Goal: Check status

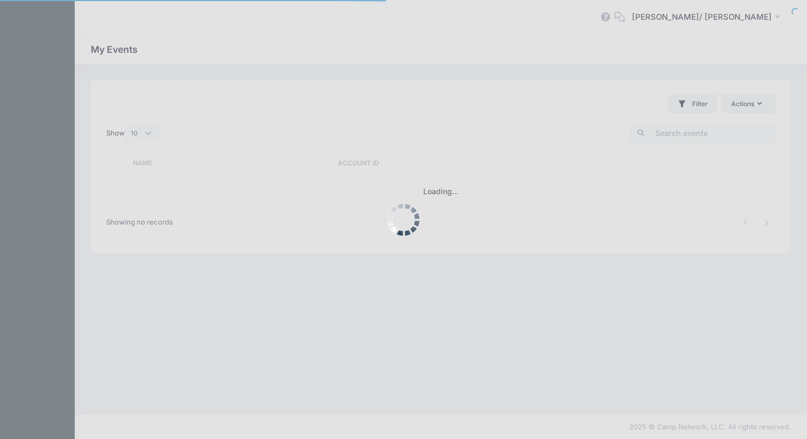
select select "10"
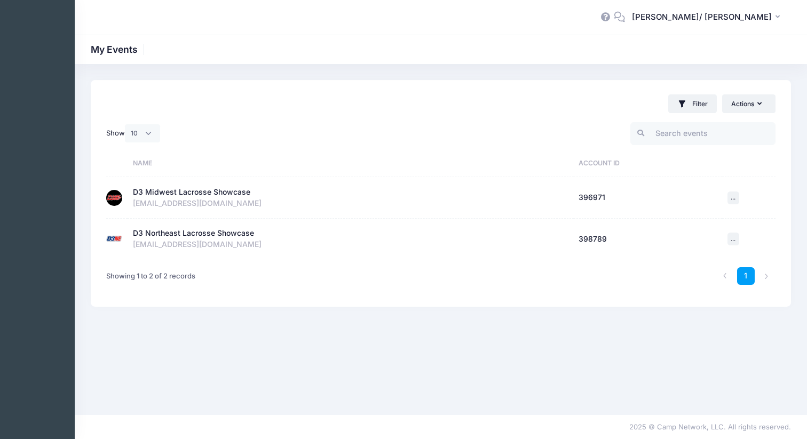
click at [176, 195] on div "D3 Midwest Lacrosse Showcase" at bounding box center [191, 192] width 117 height 11
click at [178, 191] on div "D3 Midwest Lacrosse Showcase" at bounding box center [191, 192] width 117 height 11
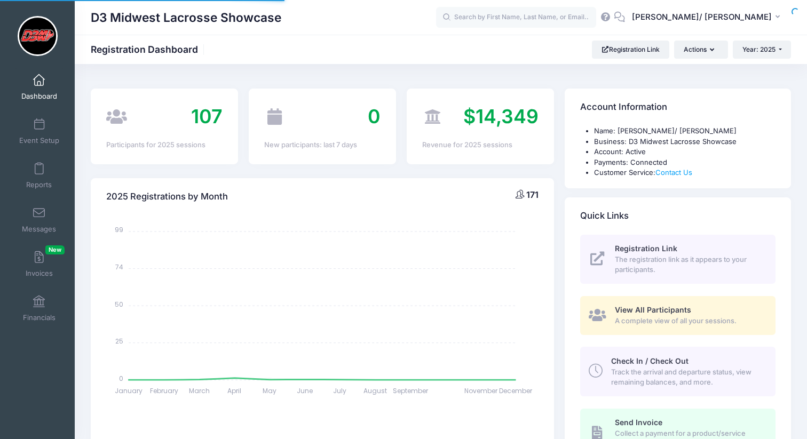
select select
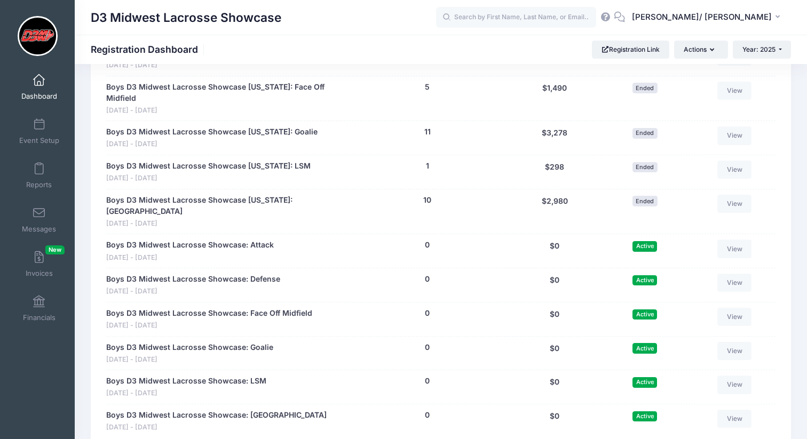
scroll to position [800, 0]
